Goal: Information Seeking & Learning: Learn about a topic

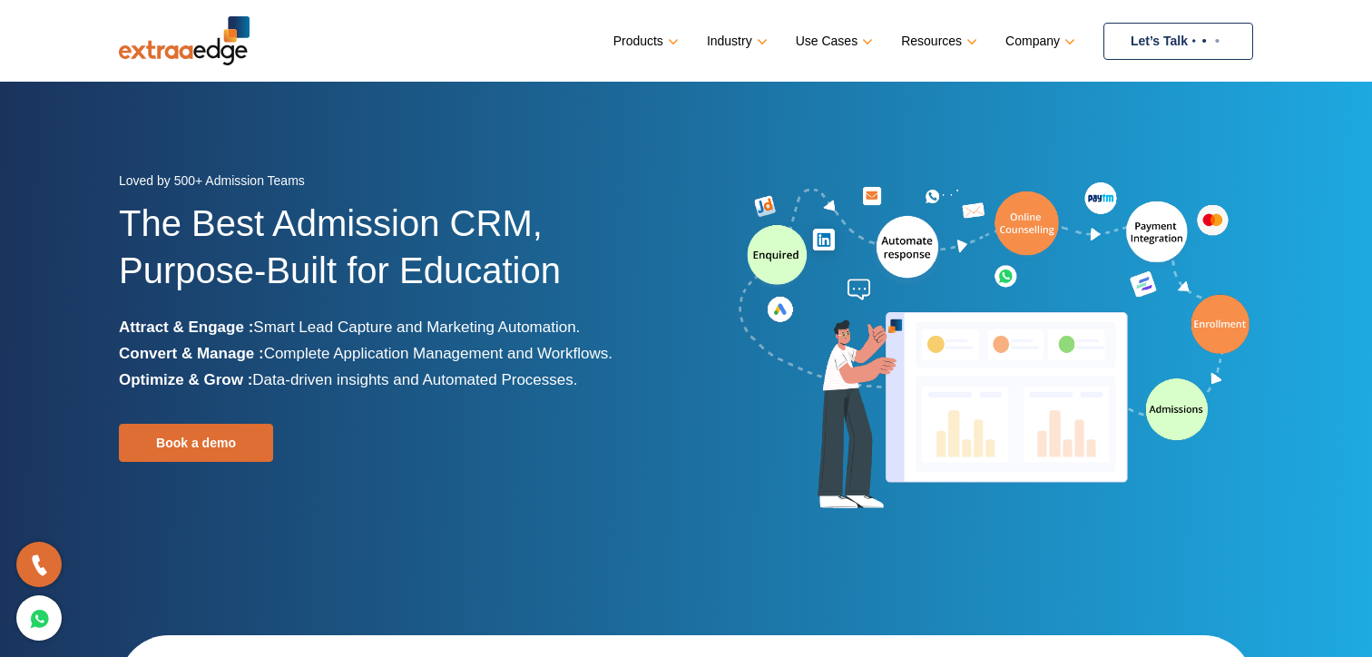
click at [1220, 41] on img at bounding box center [1207, 40] width 38 height 7
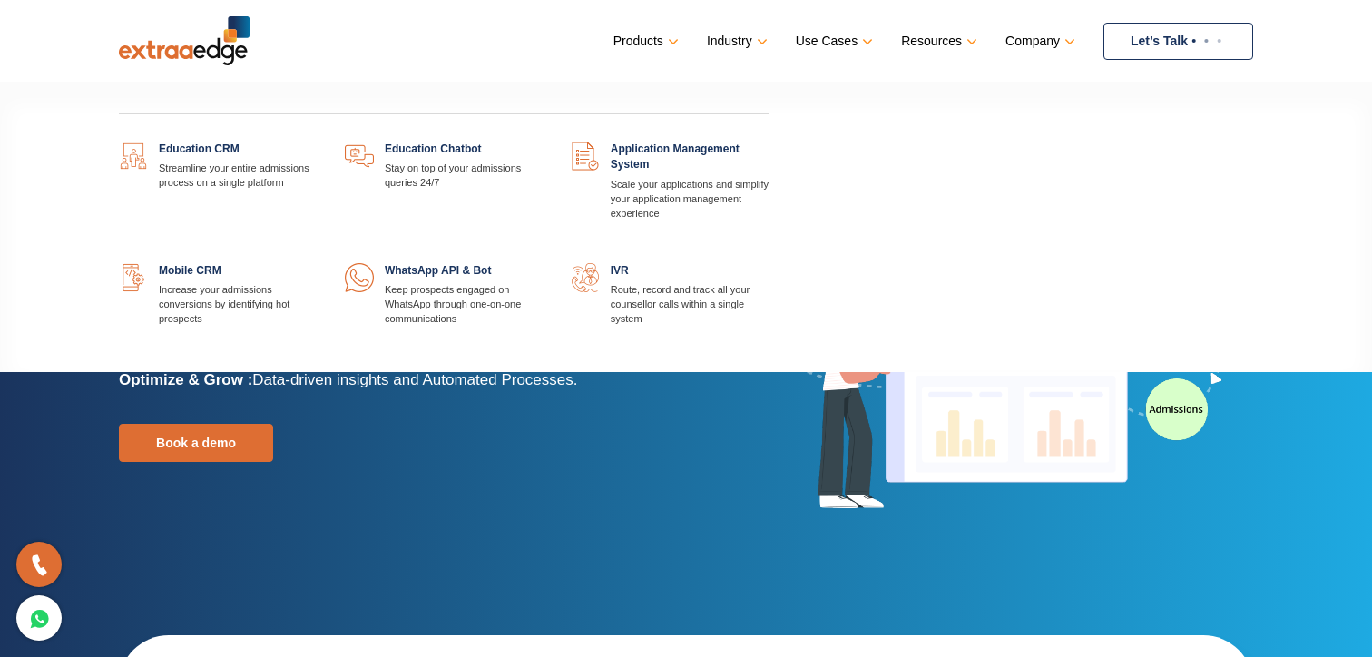
click at [318, 142] on link at bounding box center [318, 142] width 0 height 0
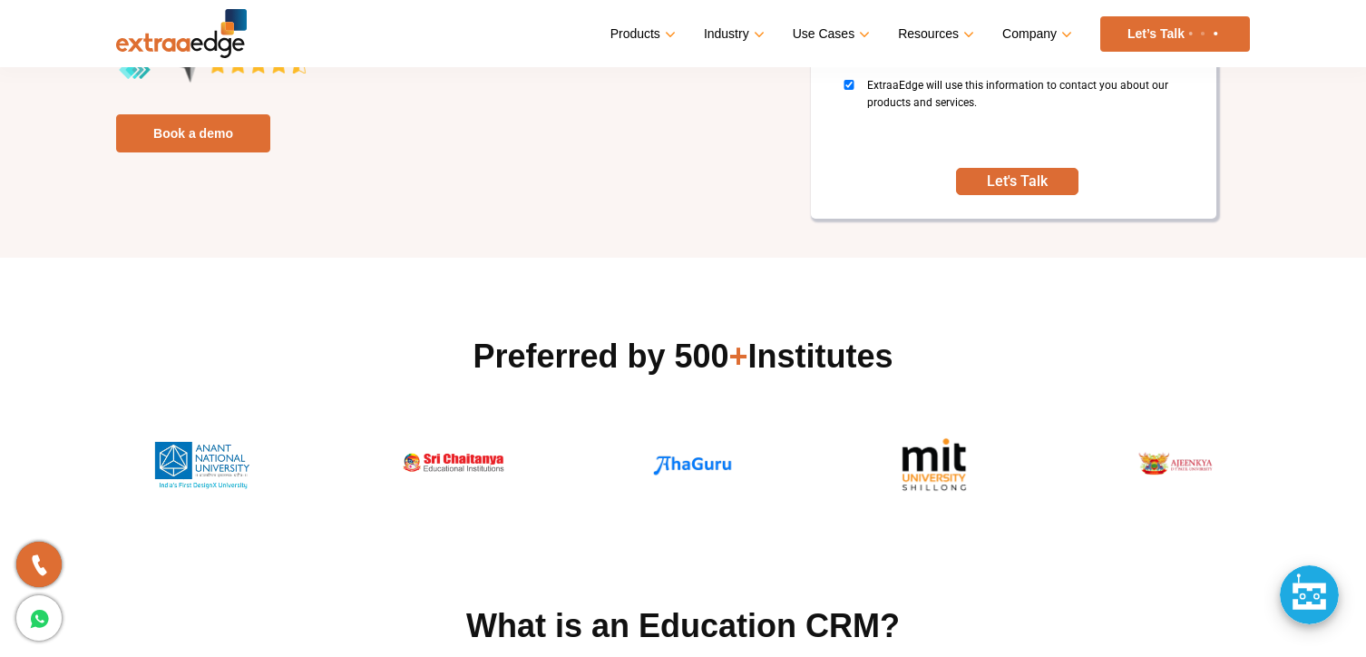
scroll to position [353, 0]
